Goal: Information Seeking & Learning: Learn about a topic

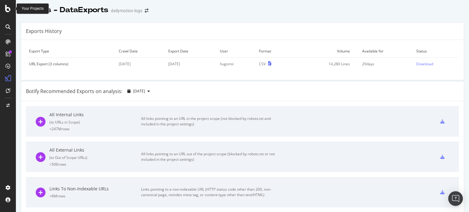
click at [9, 10] on icon at bounding box center [7, 8] width 5 height 7
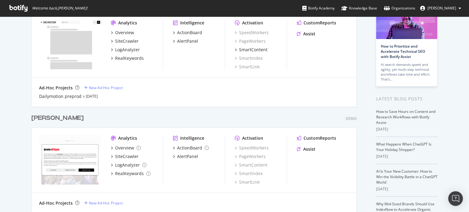
scroll to position [61, 0]
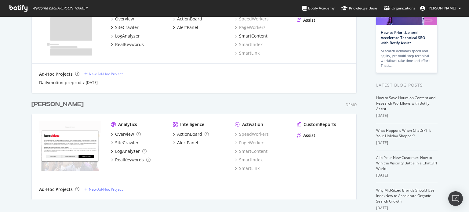
click at [33, 106] on div "[PERSON_NAME]" at bounding box center [57, 104] width 52 height 9
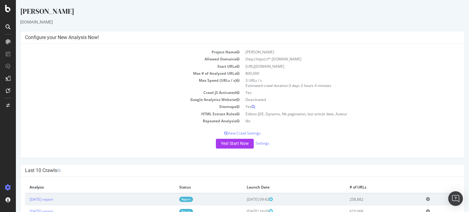
scroll to position [92, 0]
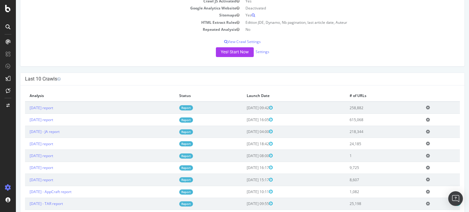
click at [193, 107] on link "Report" at bounding box center [186, 107] width 14 height 5
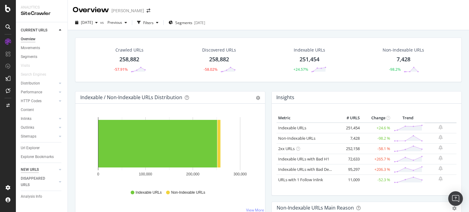
click at [35, 170] on div "NEW URLS" at bounding box center [30, 170] width 18 height 6
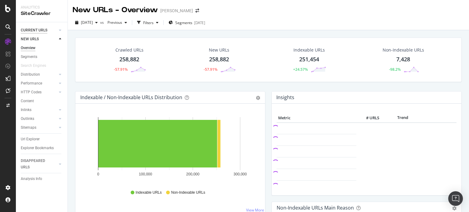
click at [44, 31] on div "CURRENT URLS" at bounding box center [34, 30] width 27 height 6
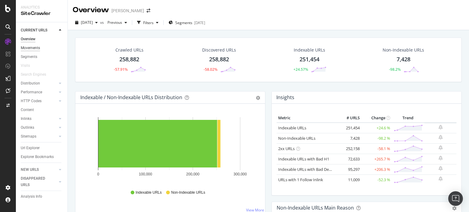
click at [29, 47] on div "Movements" at bounding box center [30, 48] width 19 height 6
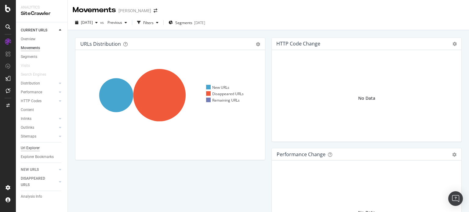
click at [35, 148] on div "Url Explorer" at bounding box center [30, 148] width 19 height 6
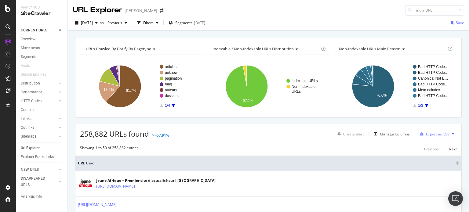
click at [173, 105] on icon "A chart." at bounding box center [174, 106] width 4 height 4
click at [154, 24] on div "Filters" at bounding box center [148, 22] width 10 height 5
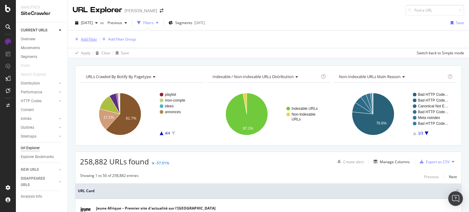
click at [89, 38] on div "Add Filter" at bounding box center [89, 39] width 16 height 5
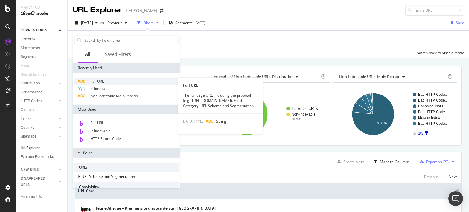
click at [96, 80] on span "Full URL" at bounding box center [96, 81] width 13 height 5
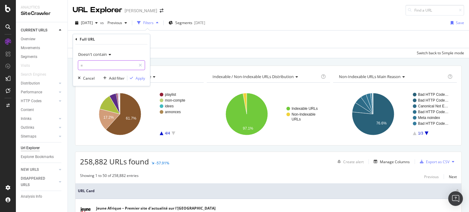
click at [92, 66] on input "=" at bounding box center [107, 65] width 58 height 10
click at [97, 55] on span "Doesn't contain" at bounding box center [92, 54] width 29 height 5
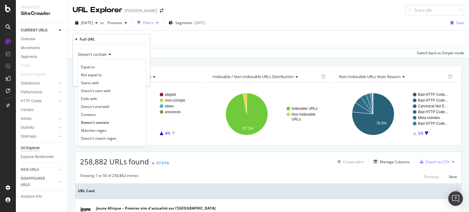
drag, startPoint x: 96, startPoint y: 115, endPoint x: 105, endPoint y: 92, distance: 24.5
click at [96, 114] on div "Contains" at bounding box center [111, 114] width 65 height 8
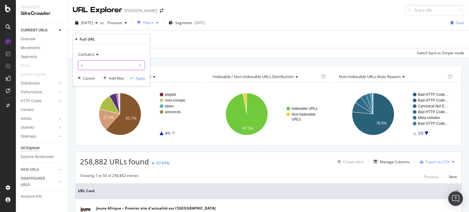
click at [100, 67] on input "=" at bounding box center [107, 65] width 58 height 10
type input "/depeche"
click at [139, 80] on div "Apply" at bounding box center [139, 77] width 9 height 5
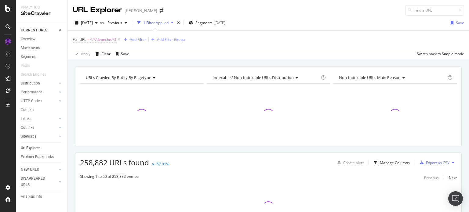
click at [137, 76] on span "URLs Crawled By Botify By pagetype" at bounding box center [118, 77] width 65 height 5
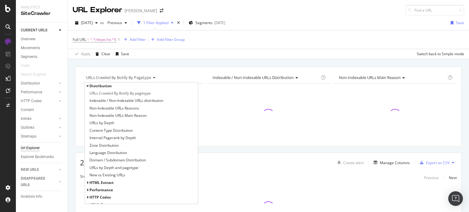
click at [186, 56] on div "Apply Clear Save Switch back to Simple mode" at bounding box center [268, 54] width 401 height 10
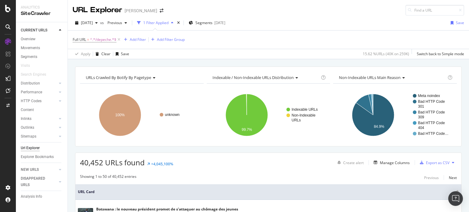
click at [369, 78] on span "Non-Indexable URLs Main Reason" at bounding box center [370, 77] width 62 height 5
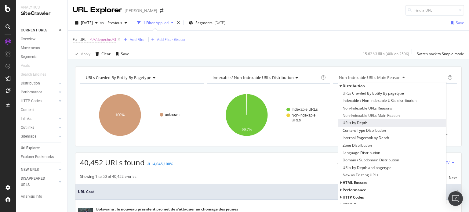
click at [356, 124] on span "URLs by Depth" at bounding box center [354, 123] width 25 height 6
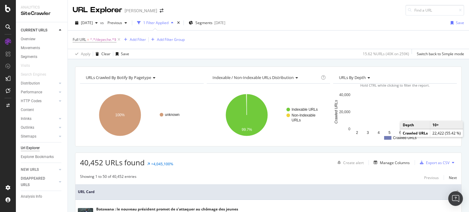
click at [440, 116] on rect "A chart." at bounding box center [443, 119] width 9 height 19
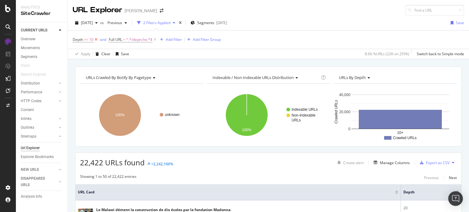
click at [95, 39] on icon at bounding box center [95, 40] width 5 height 6
